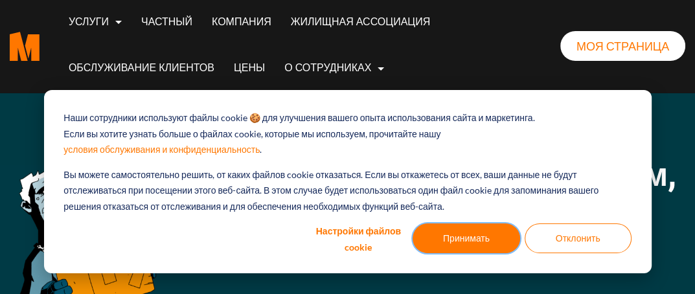
click at [480, 233] on font "Принимать" at bounding box center [466, 238] width 47 height 16
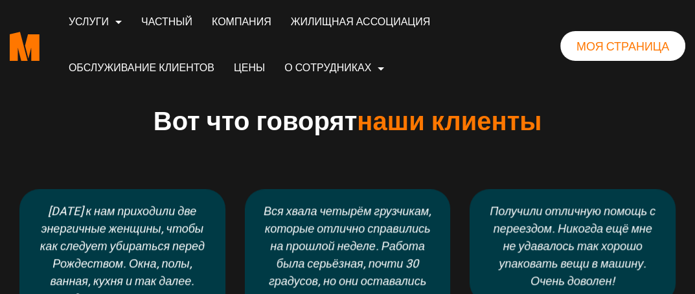
scroll to position [842, 0]
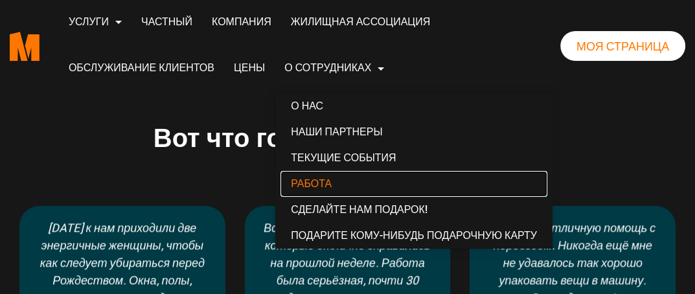
click at [329, 178] on font "Работа" at bounding box center [311, 183] width 41 height 12
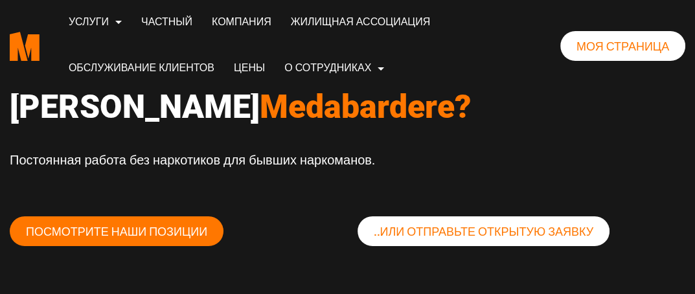
scroll to position [65, 0]
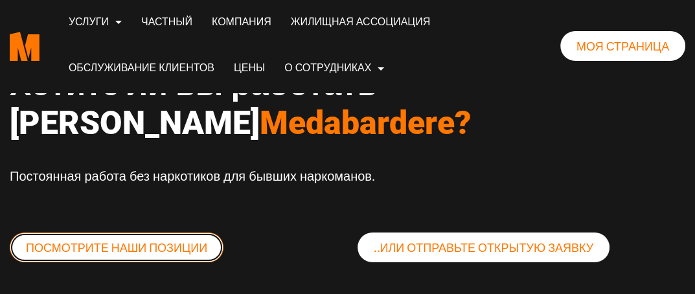
click at [179, 241] on font "Посмотрите наши позиции" at bounding box center [116, 248] width 181 height 14
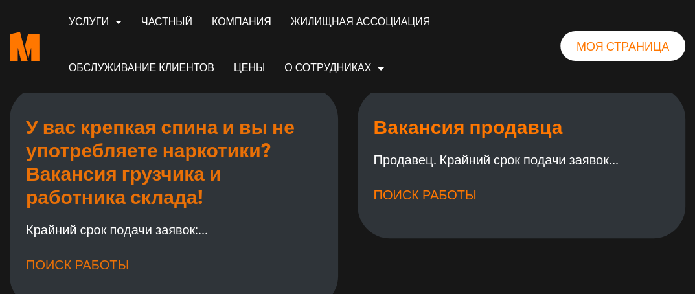
scroll to position [388, 0]
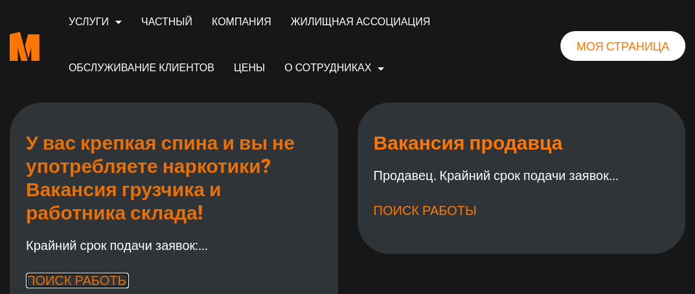
click at [109, 273] on font "Поиск работы" at bounding box center [77, 281] width 103 height 16
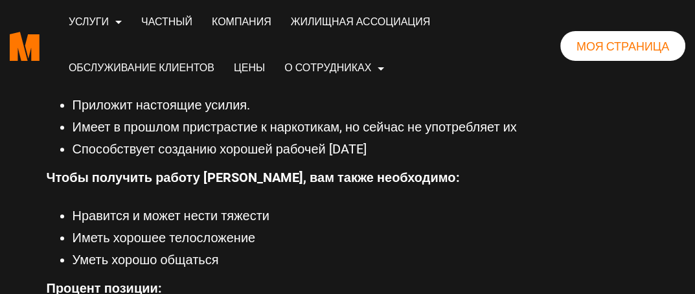
scroll to position [971, 0]
